Goal: Task Accomplishment & Management: Use online tool/utility

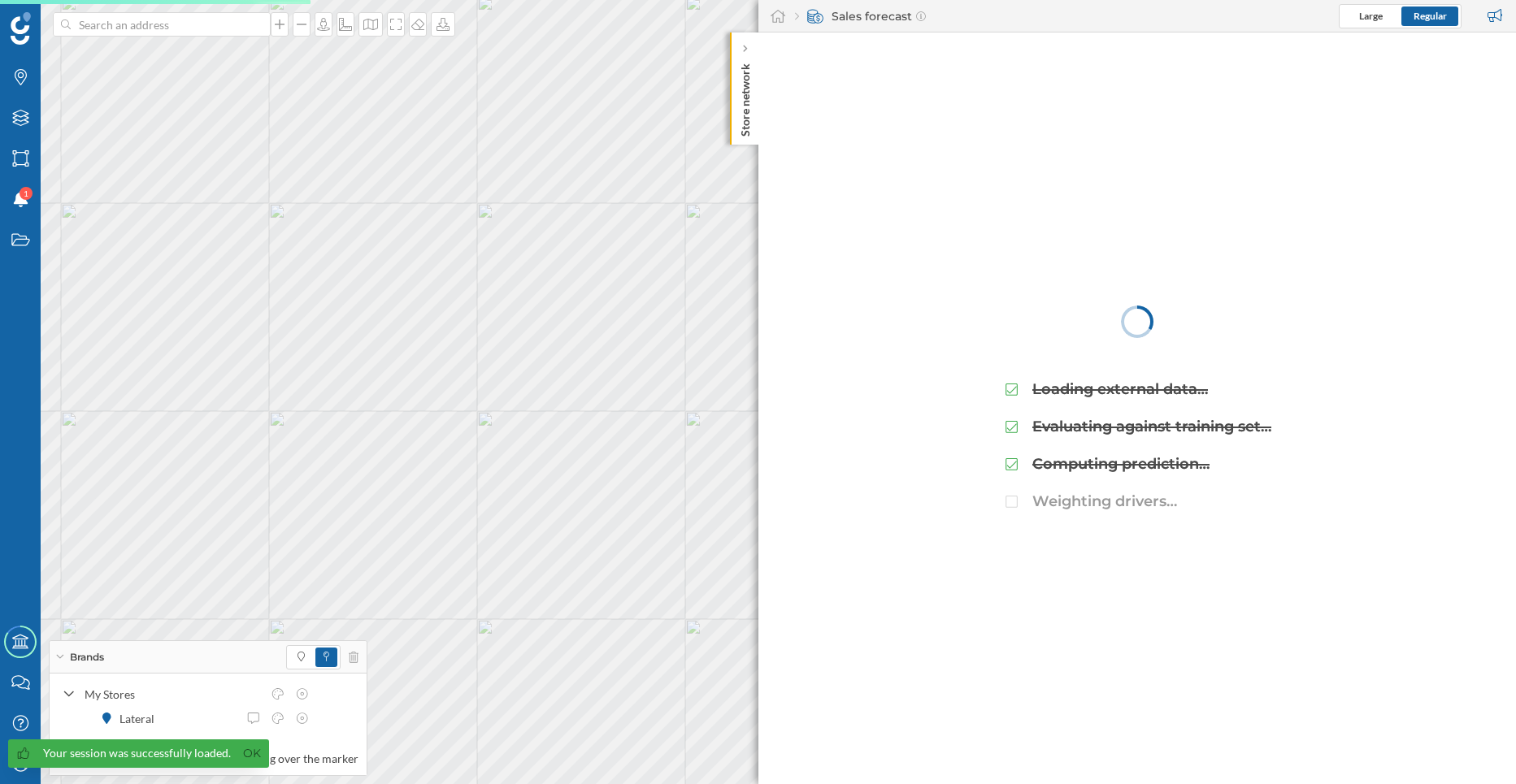
click at [737, 112] on div "Store network" at bounding box center [744, 88] width 28 height 112
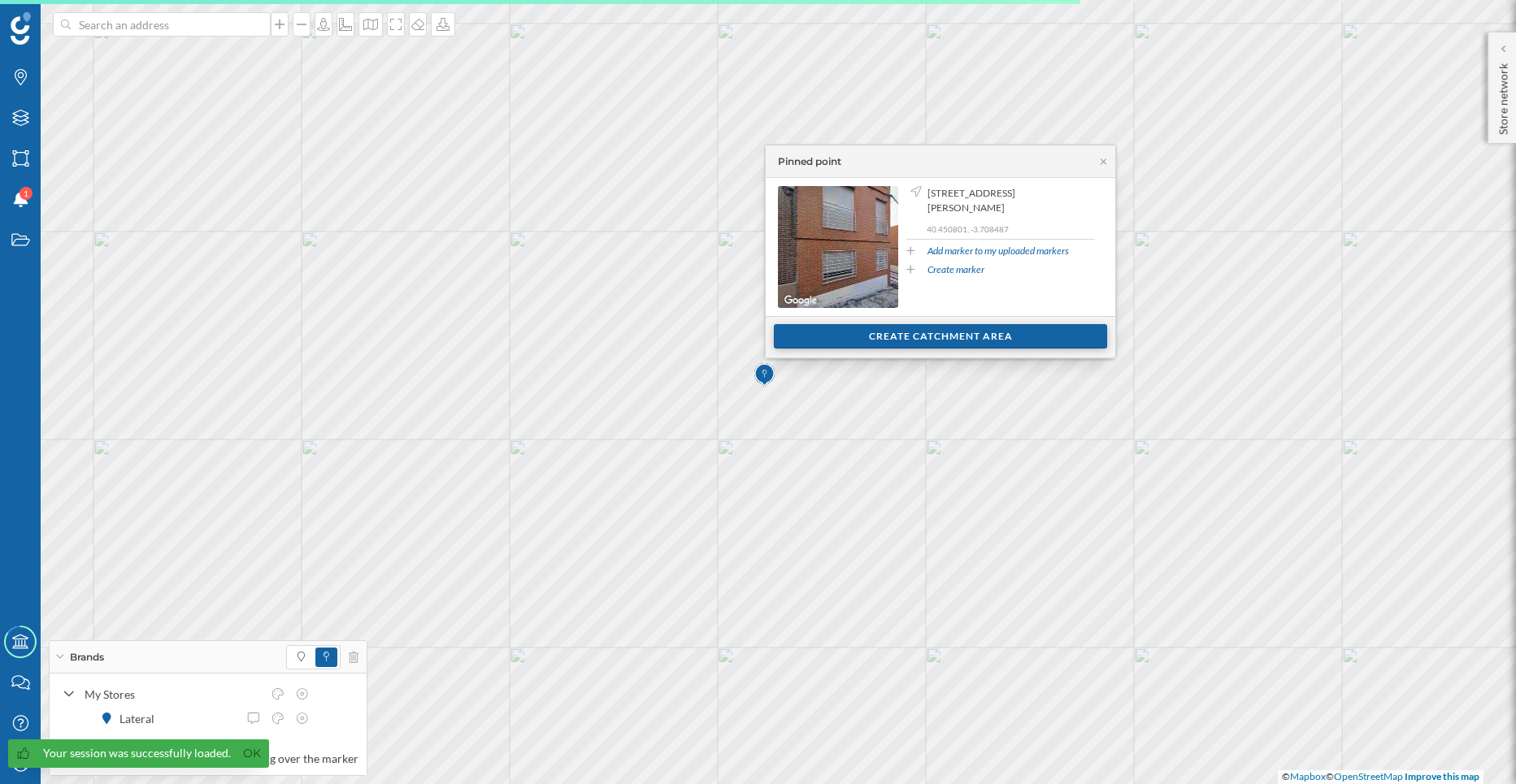
click at [924, 342] on div "Create catchment area" at bounding box center [940, 336] width 333 height 24
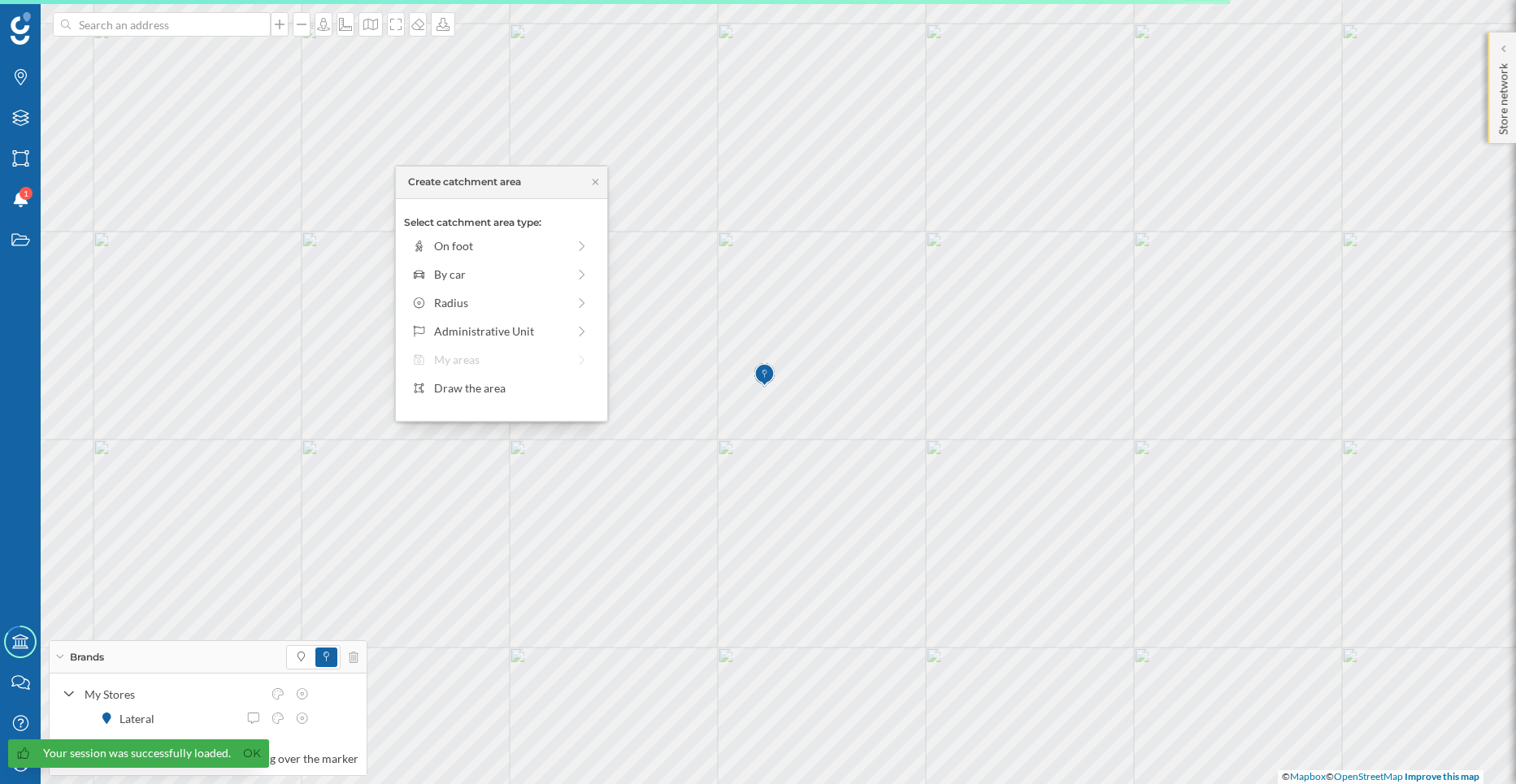
click at [1509, 86] on p "Store network" at bounding box center [1503, 95] width 16 height 78
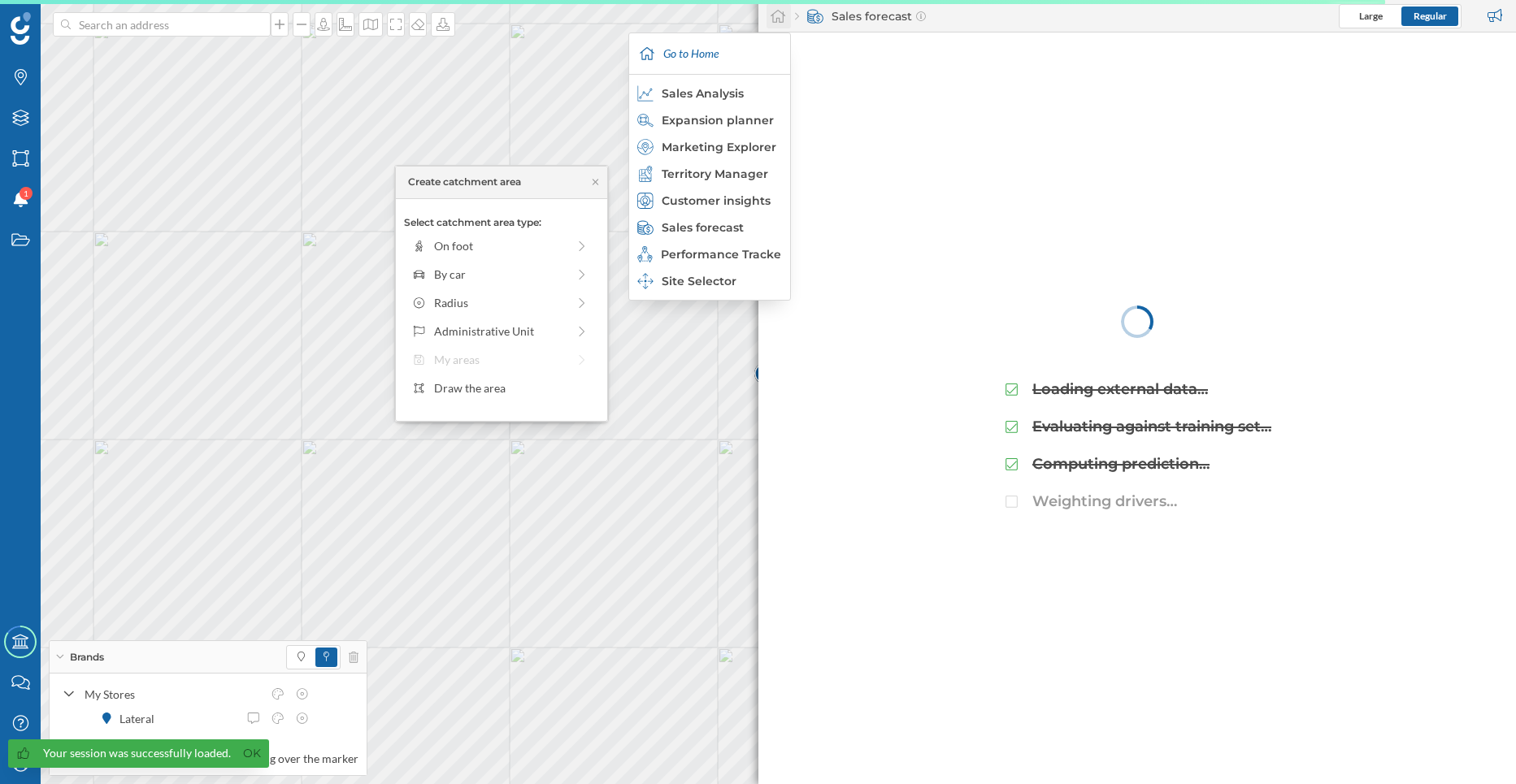
click at [776, 17] on icon at bounding box center [777, 15] width 16 height 15
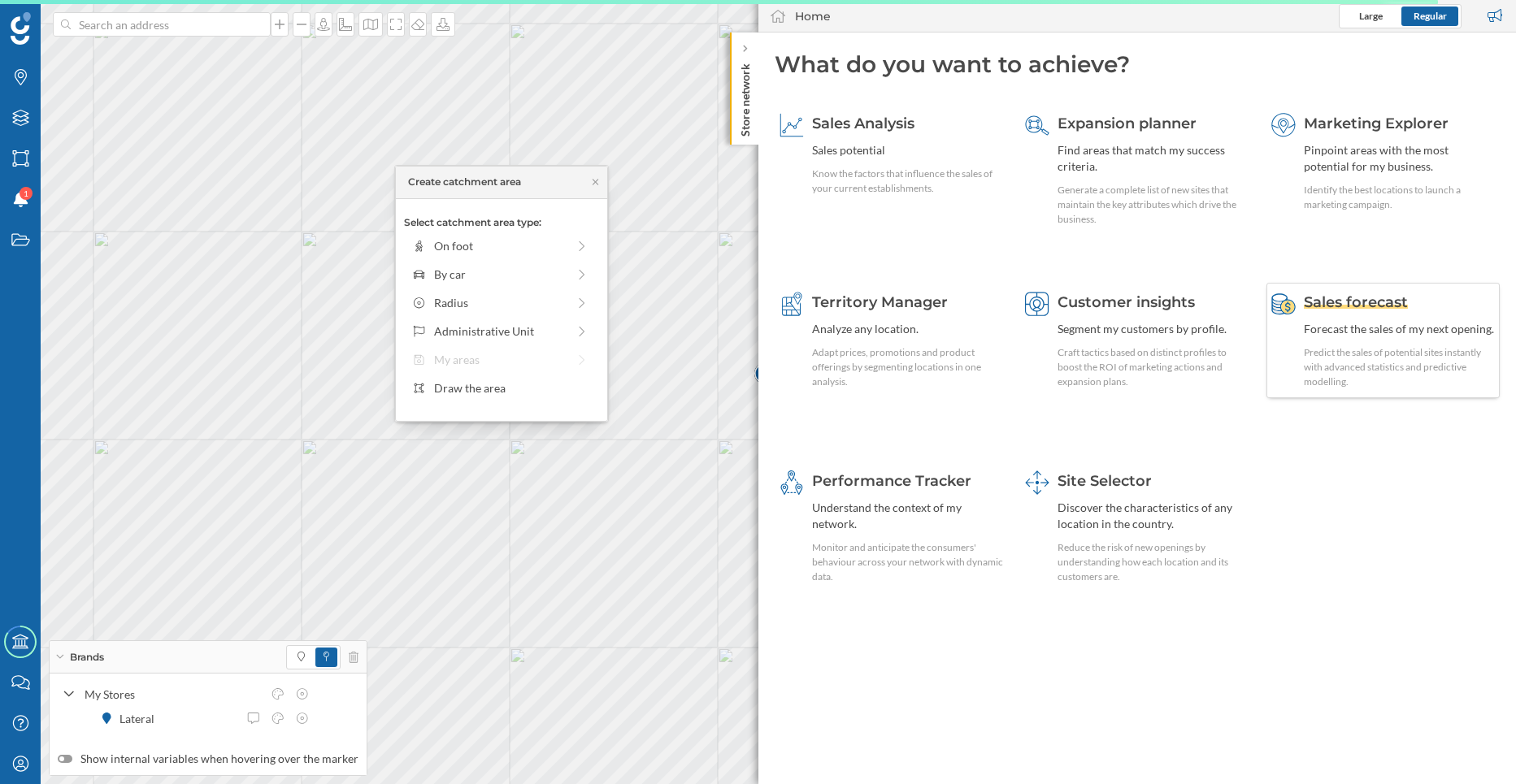
click at [1335, 351] on div "Predict the sales of potential sites instantly with advanced statistics and pre…" at bounding box center [1400, 367] width 192 height 44
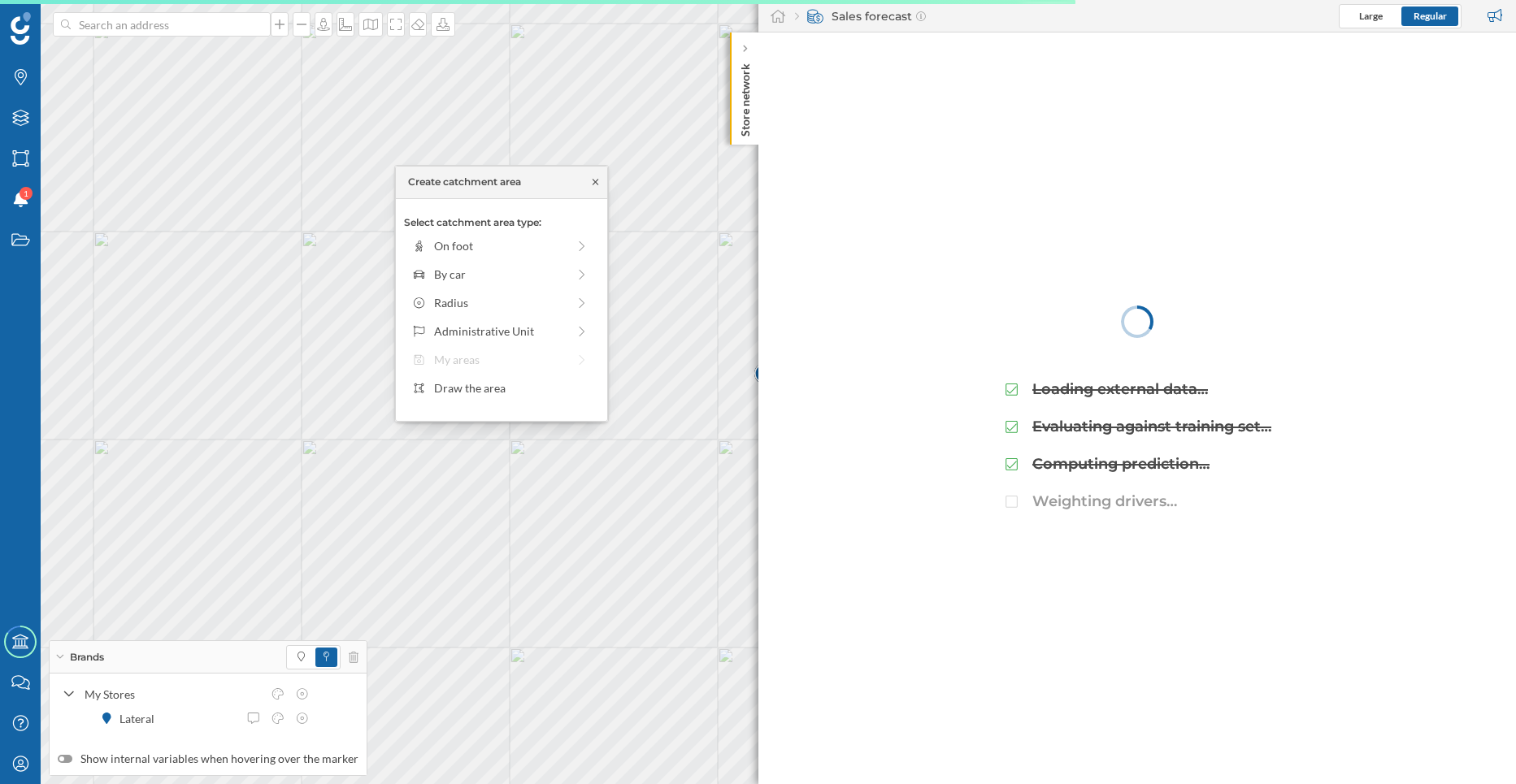
click at [599, 180] on icon at bounding box center [596, 181] width 12 height 9
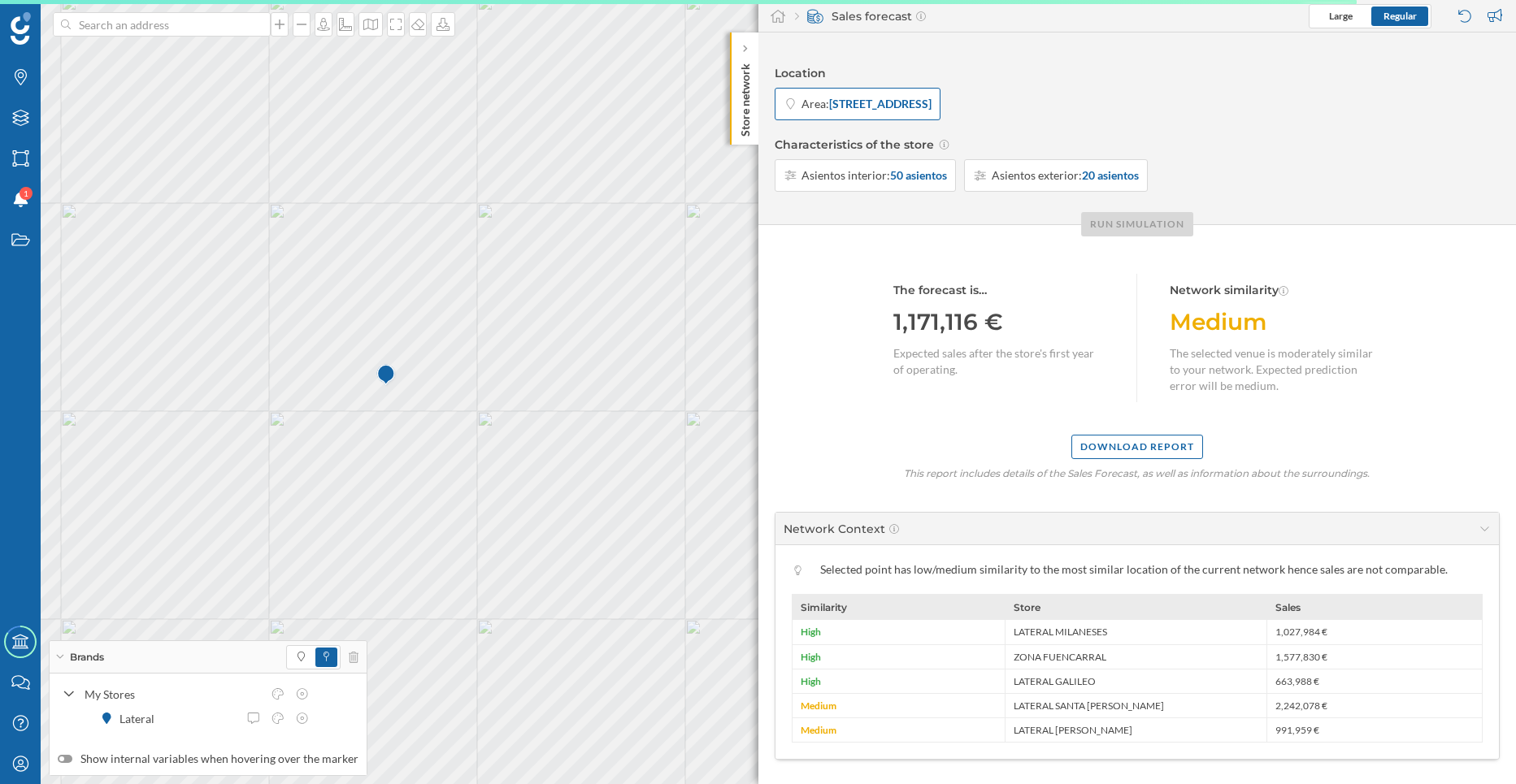
click at [826, 109] on span "Area:" at bounding box center [815, 104] width 27 height 16
click at [1008, 104] on div at bounding box center [999, 104] width 18 height 9
click at [990, 104] on input at bounding box center [916, 104] width 149 height 24
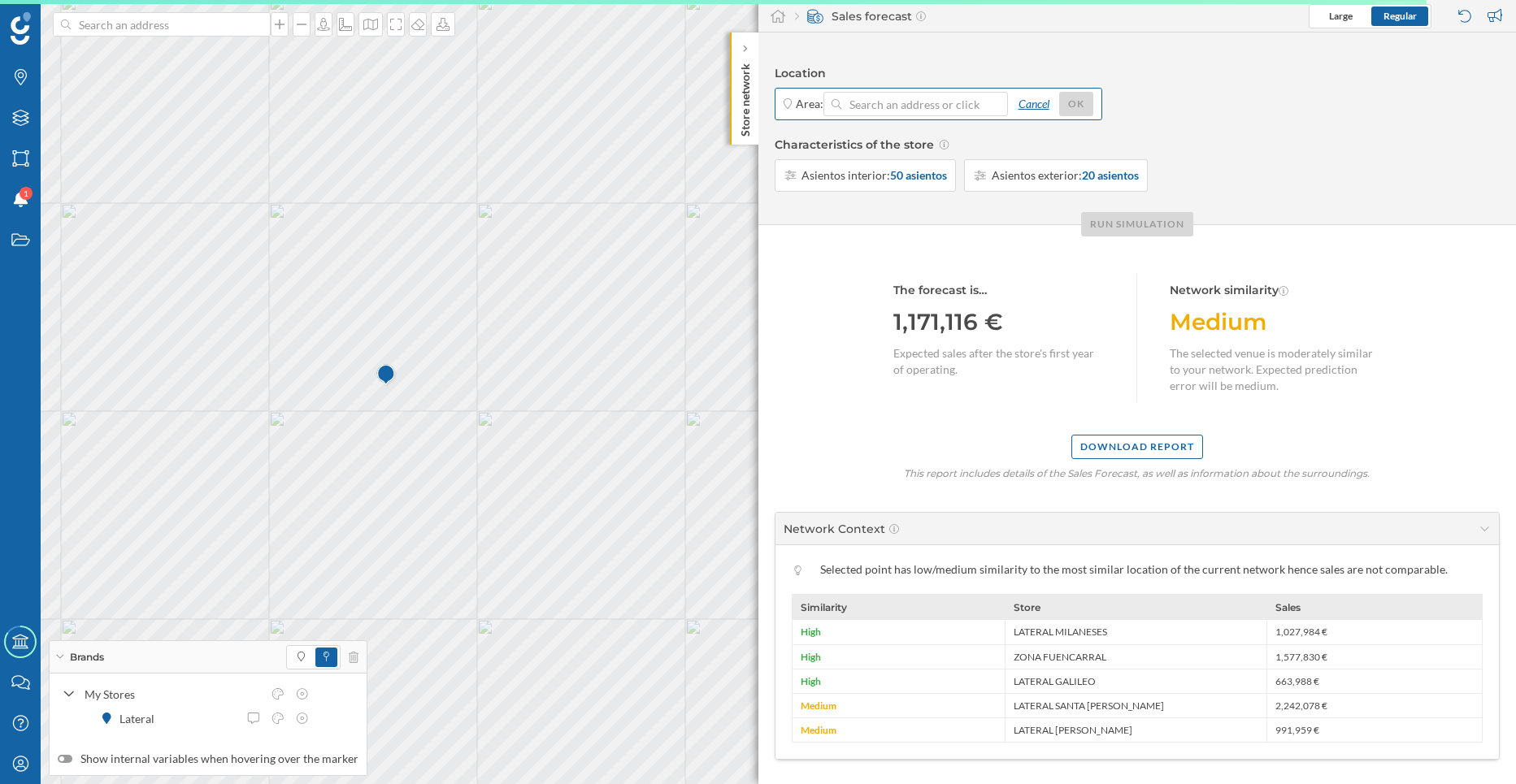
click at [1040, 101] on div "Cancel" at bounding box center [1034, 104] width 51 height 24
click at [876, 109] on strong "[STREET_ADDRESS]" at bounding box center [881, 104] width 103 height 16
click at [1008, 104] on div at bounding box center [999, 104] width 18 height 9
click at [990, 104] on input at bounding box center [916, 104] width 149 height 24
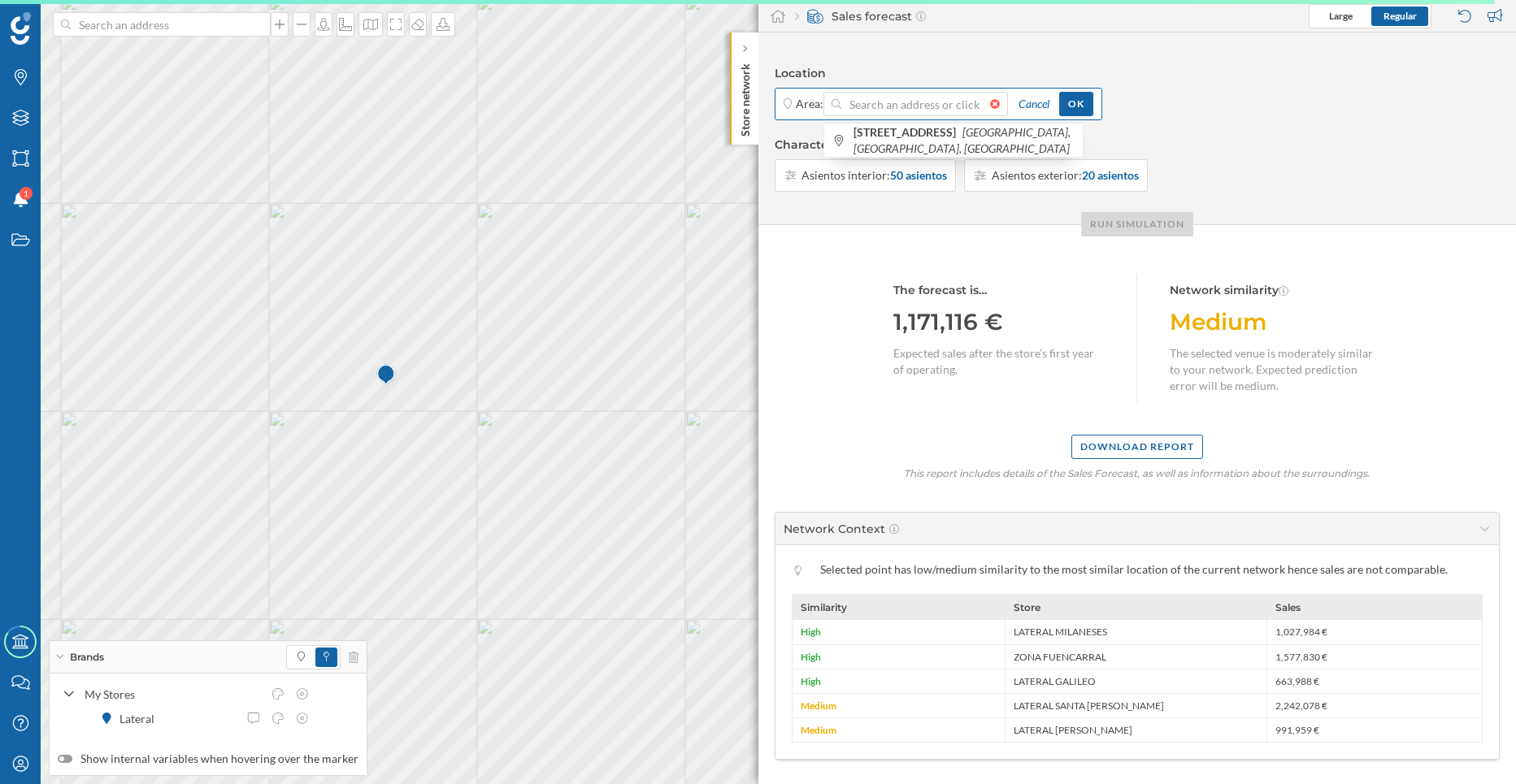
scroll to position [0, 0]
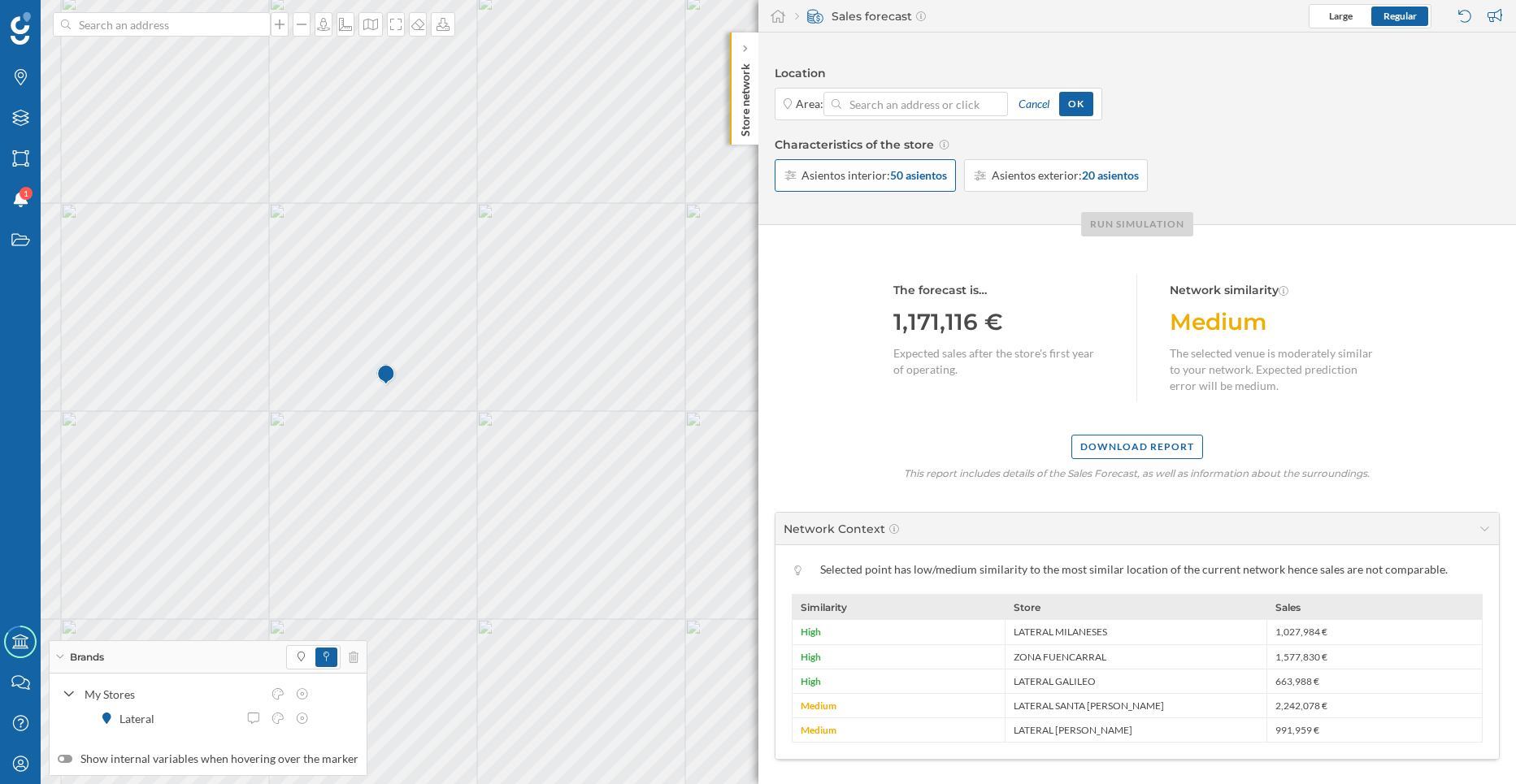
type input "[STREET_ADDRESS]"
click at [1093, 110] on div "OK" at bounding box center [1076, 103] width 34 height 24
click at [1105, 234] on div "Run simulation" at bounding box center [1137, 223] width 112 height 24
